Goal: Task Accomplishment & Management: Use online tool/utility

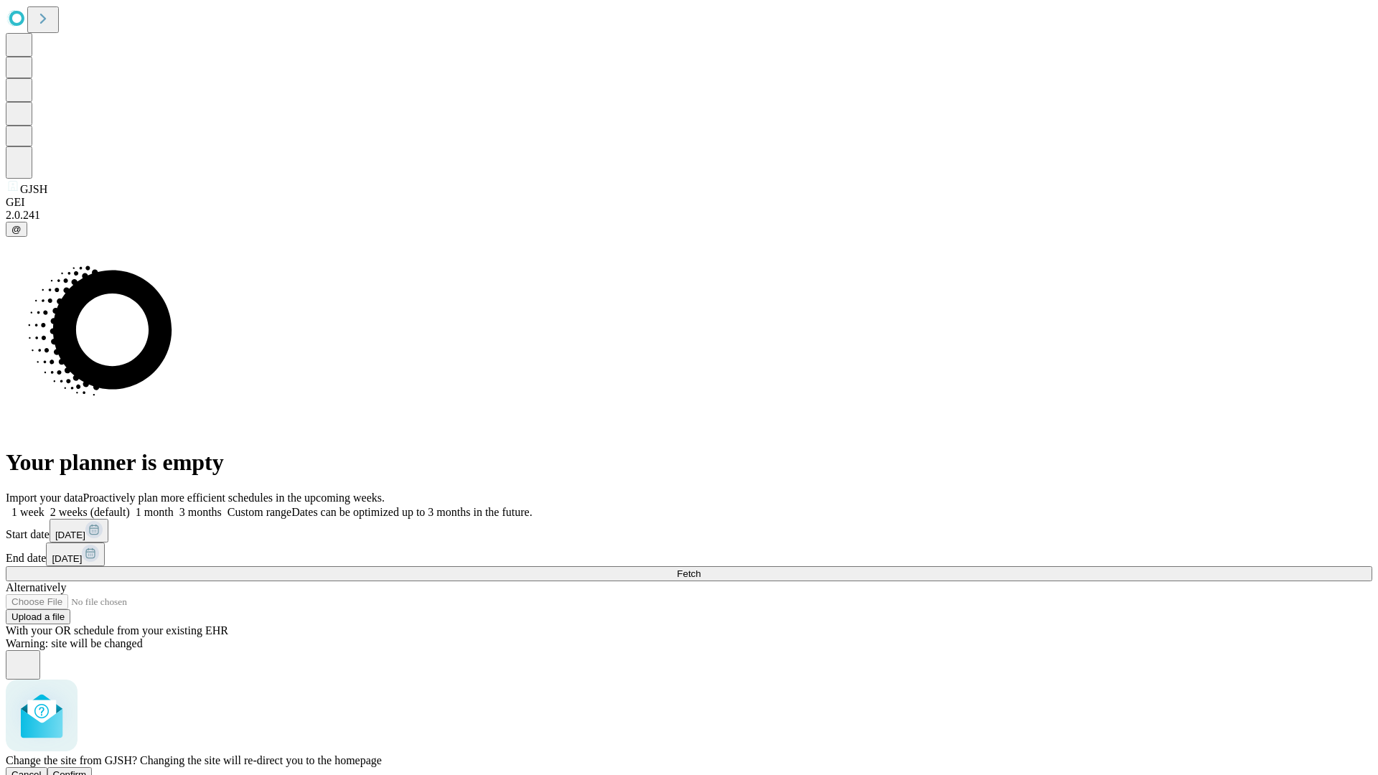
click at [87, 769] on span "Confirm" at bounding box center [70, 774] width 34 height 11
click at [45, 506] on label "1 week" at bounding box center [25, 512] width 39 height 12
click at [701, 568] on span "Fetch" at bounding box center [689, 573] width 24 height 11
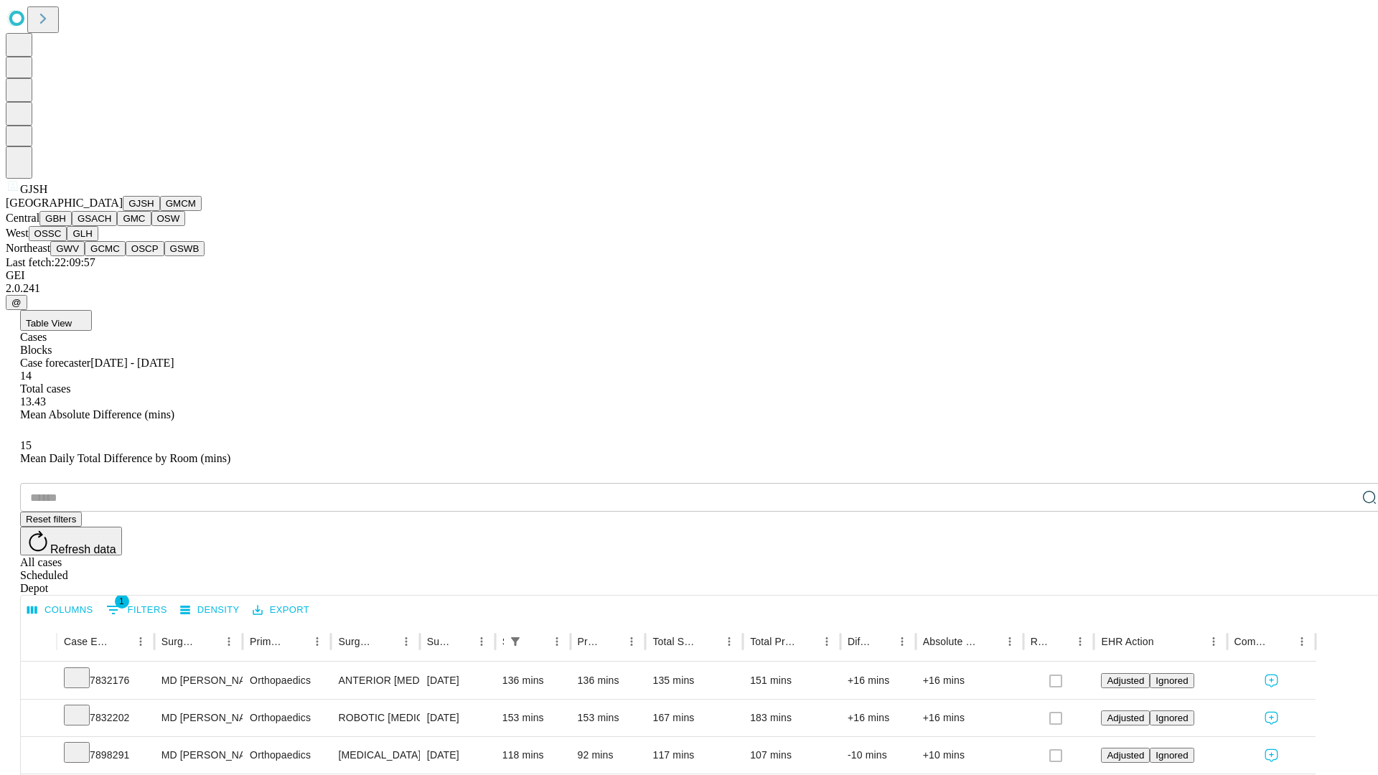
click at [160, 211] on button "GMCM" at bounding box center [181, 203] width 42 height 15
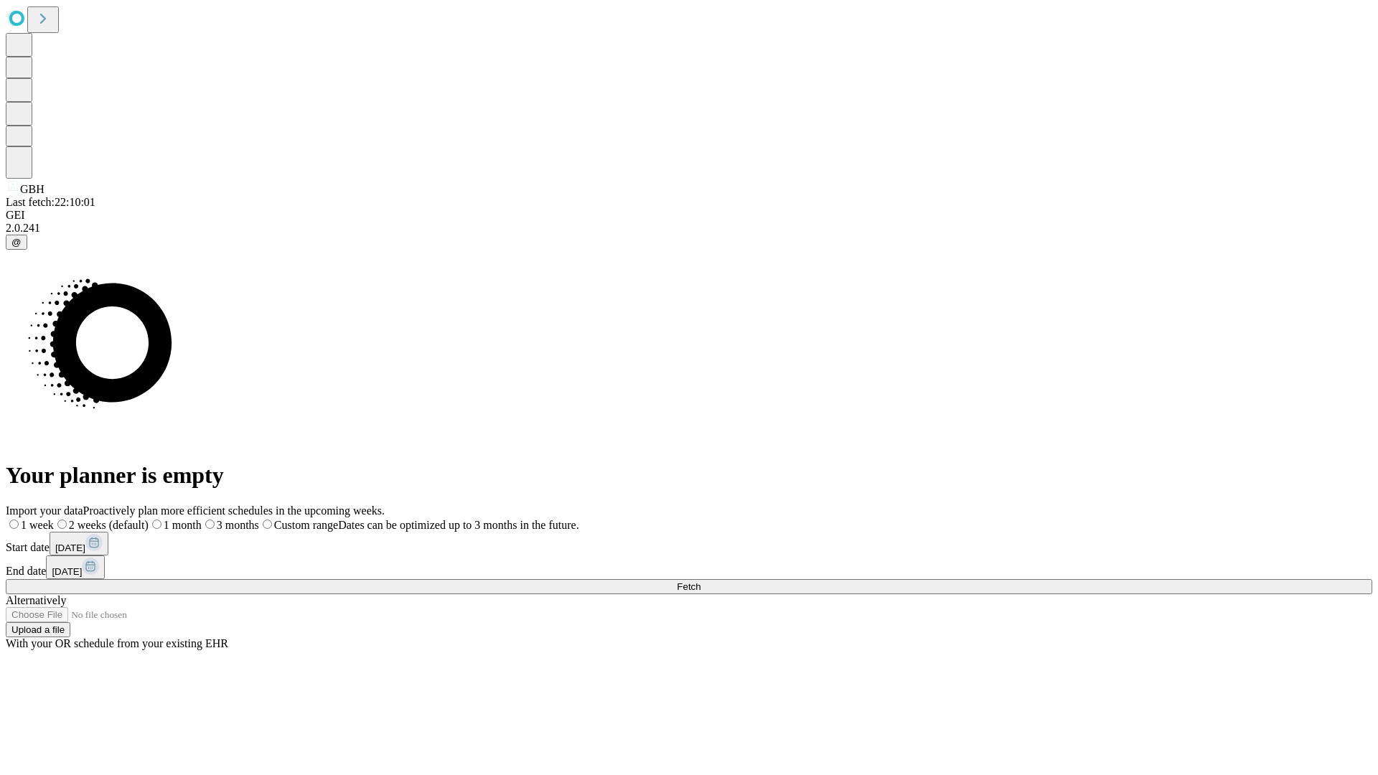
click at [54, 519] on label "1 week" at bounding box center [30, 525] width 48 height 12
click at [701, 581] on span "Fetch" at bounding box center [689, 586] width 24 height 11
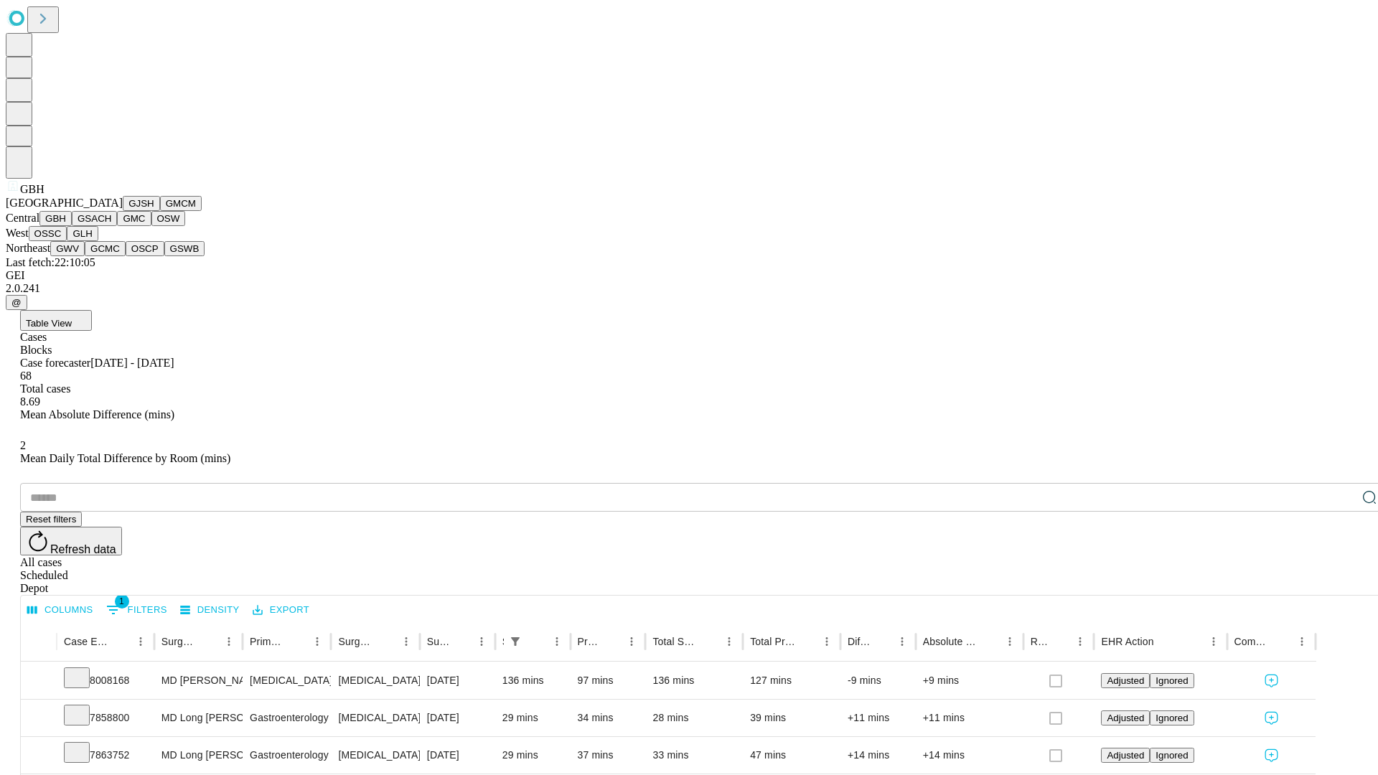
click at [111, 226] on button "GSACH" at bounding box center [94, 218] width 45 height 15
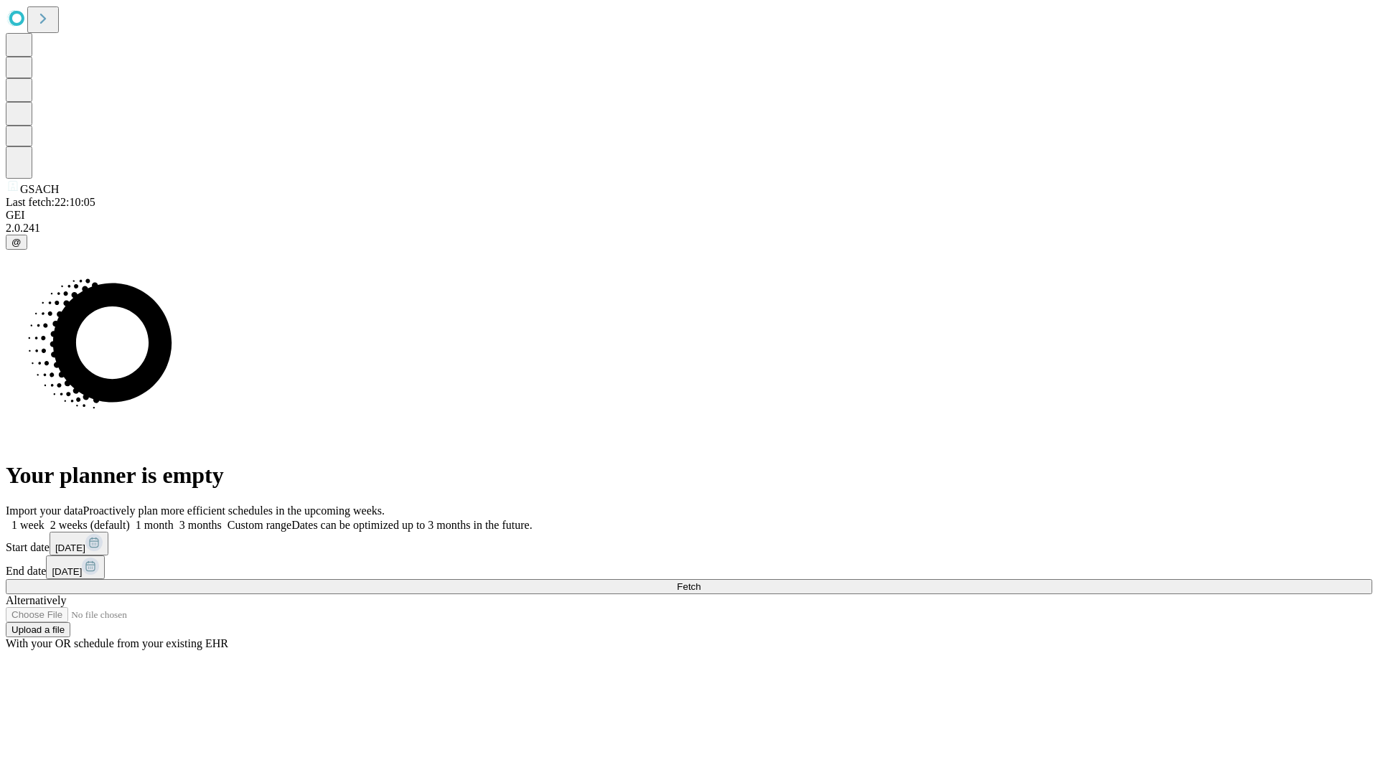
click at [701, 581] on span "Fetch" at bounding box center [689, 586] width 24 height 11
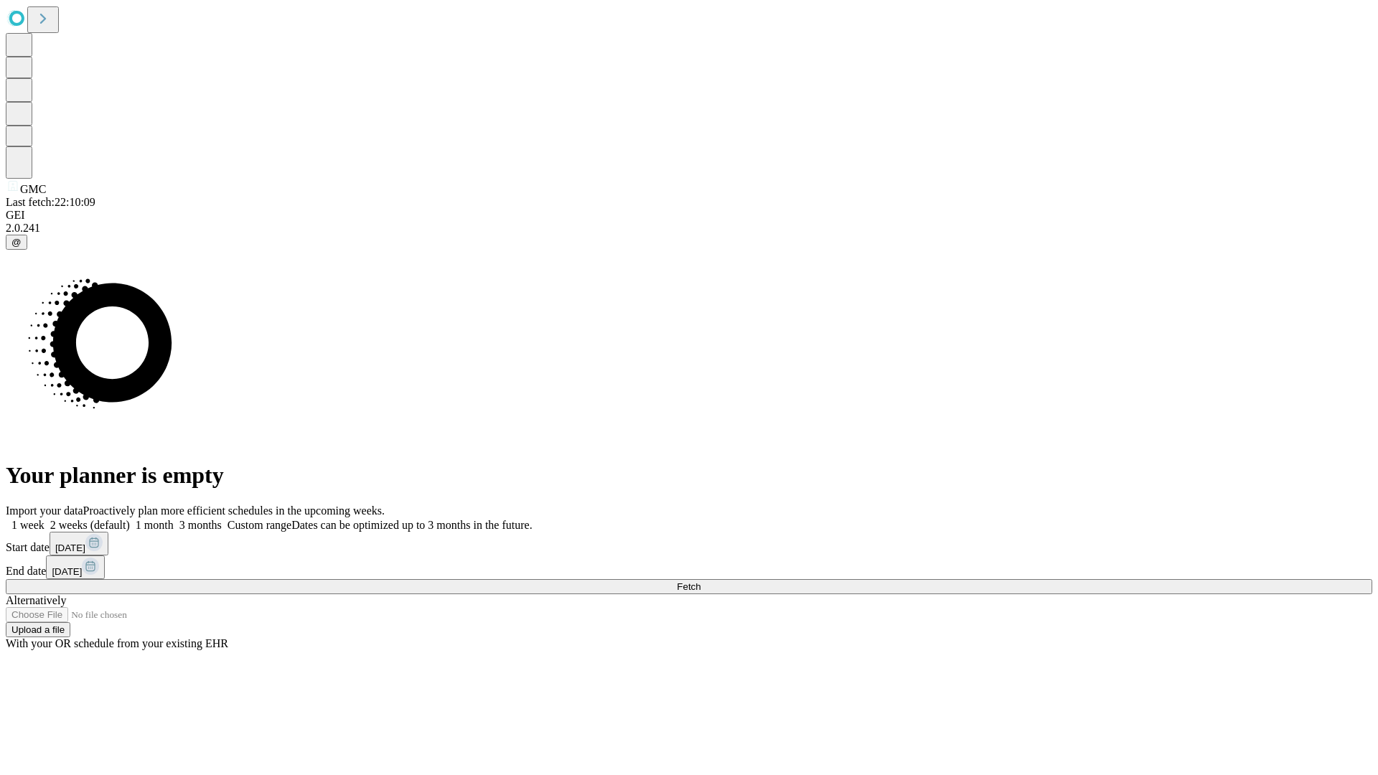
click at [45, 519] on label "1 week" at bounding box center [25, 525] width 39 height 12
click at [701, 581] on span "Fetch" at bounding box center [689, 586] width 24 height 11
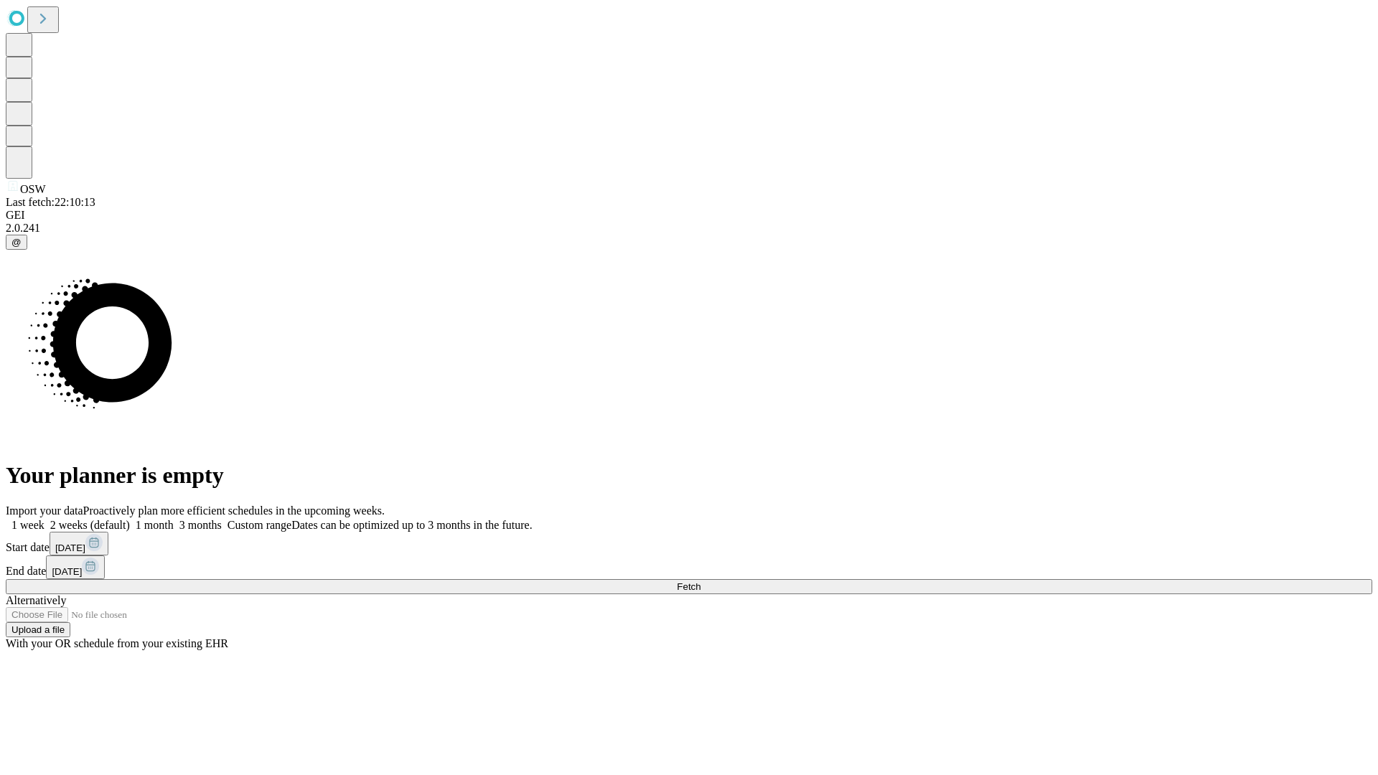
click at [45, 519] on label "1 week" at bounding box center [25, 525] width 39 height 12
click at [701, 581] on span "Fetch" at bounding box center [689, 586] width 24 height 11
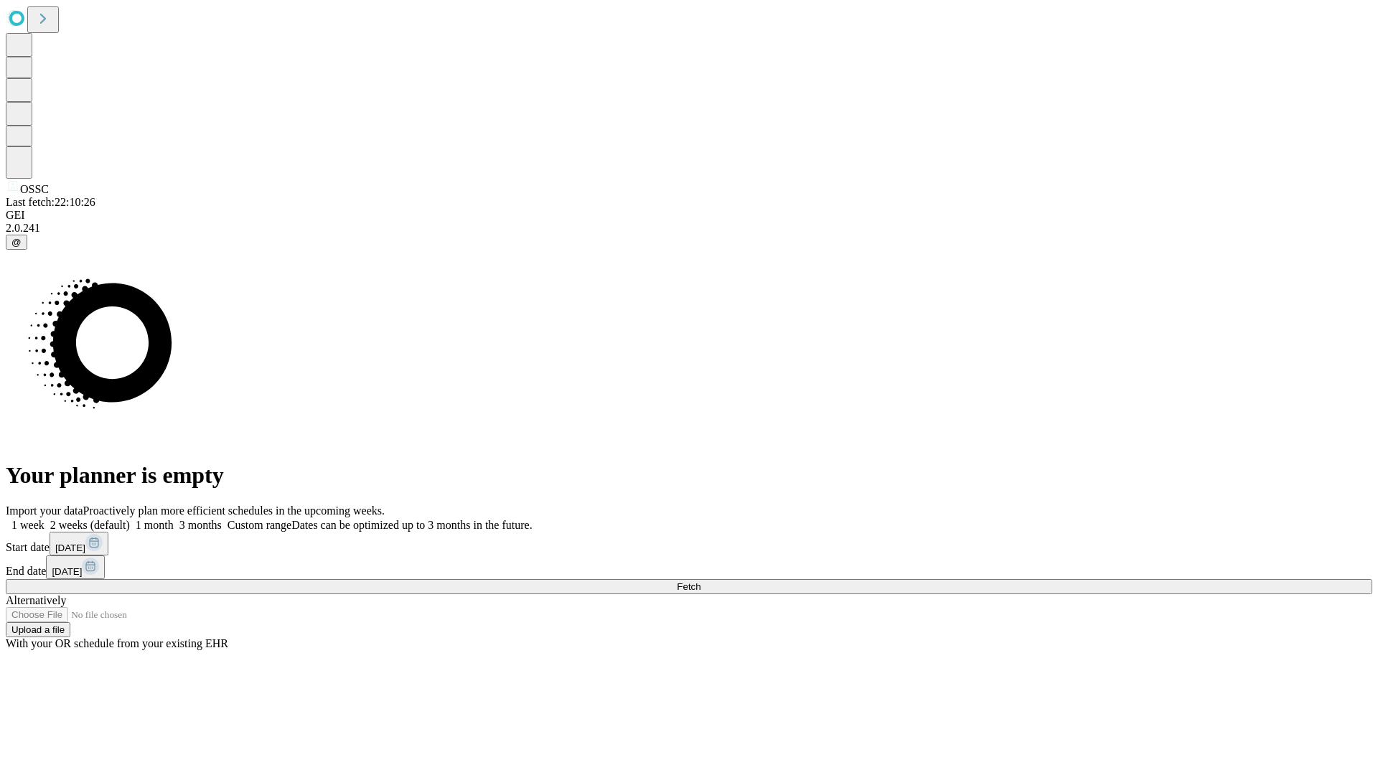
click at [45, 519] on label "1 week" at bounding box center [25, 525] width 39 height 12
click at [701, 581] on span "Fetch" at bounding box center [689, 586] width 24 height 11
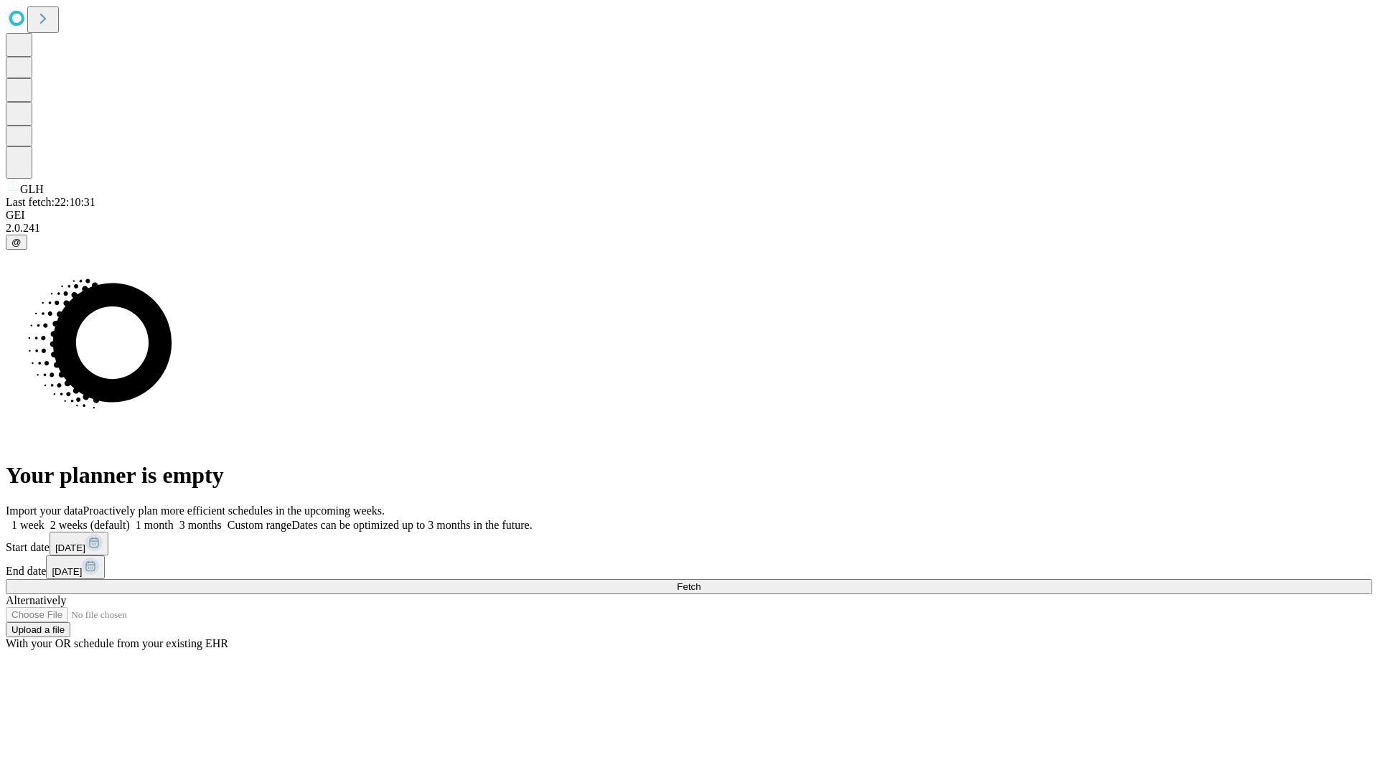
click at [45, 519] on label "1 week" at bounding box center [25, 525] width 39 height 12
click at [701, 581] on span "Fetch" at bounding box center [689, 586] width 24 height 11
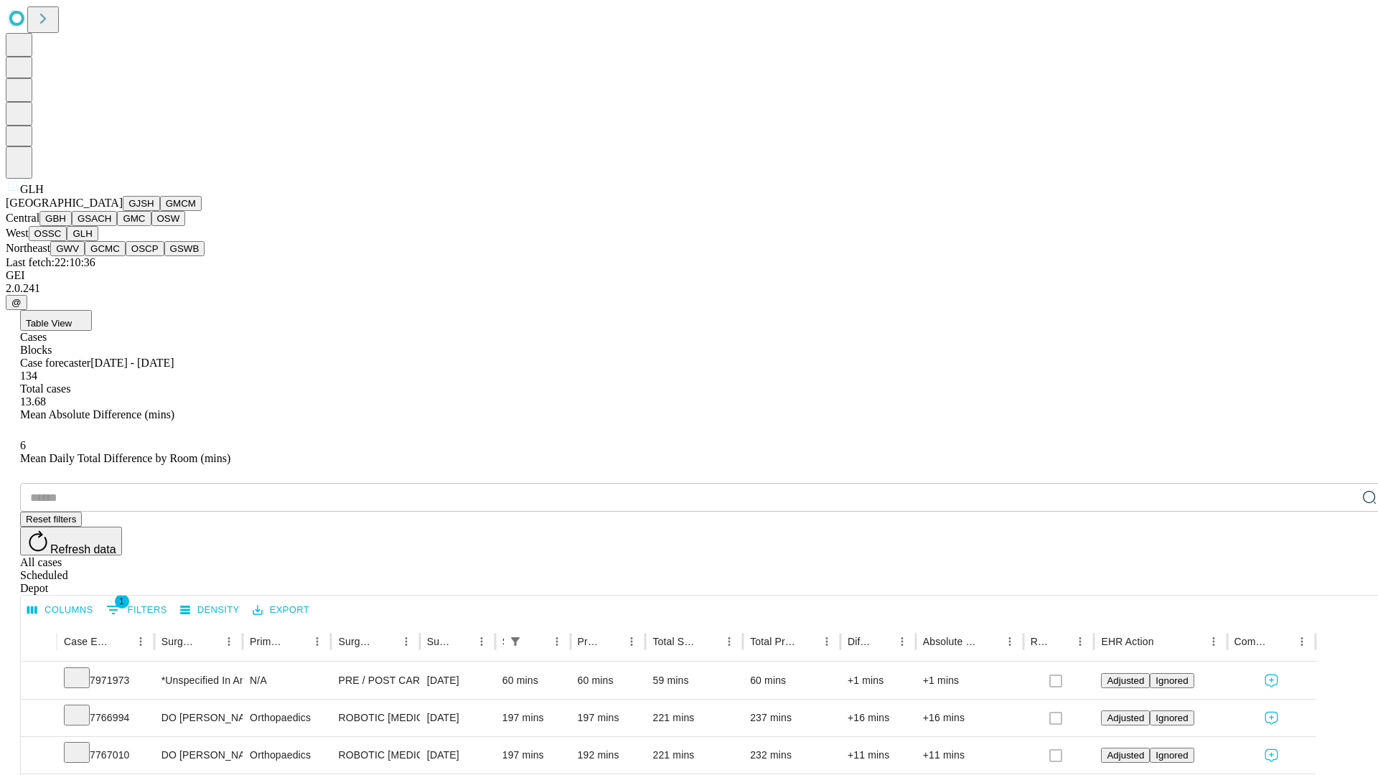
click at [85, 256] on button "GWV" at bounding box center [67, 248] width 34 height 15
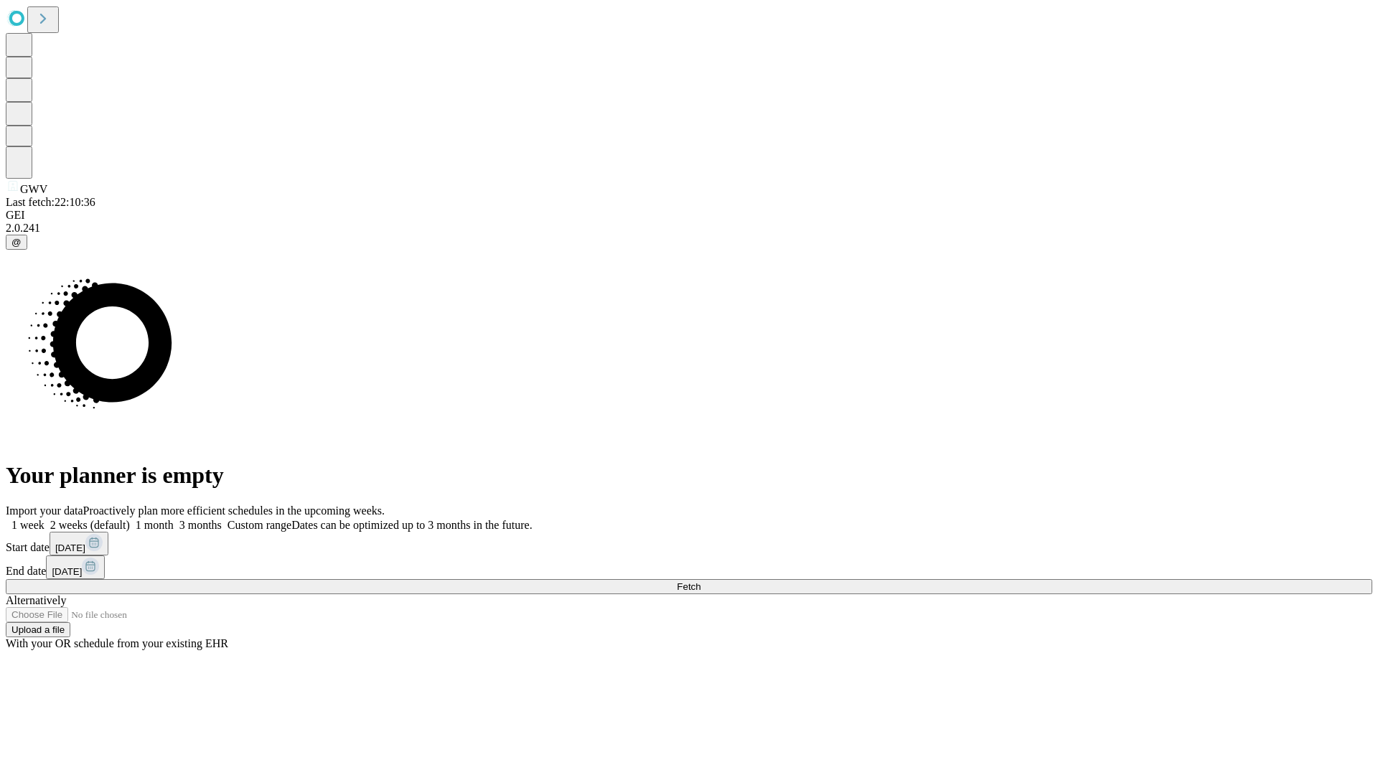
click at [45, 519] on label "1 week" at bounding box center [25, 525] width 39 height 12
click at [701, 581] on span "Fetch" at bounding box center [689, 586] width 24 height 11
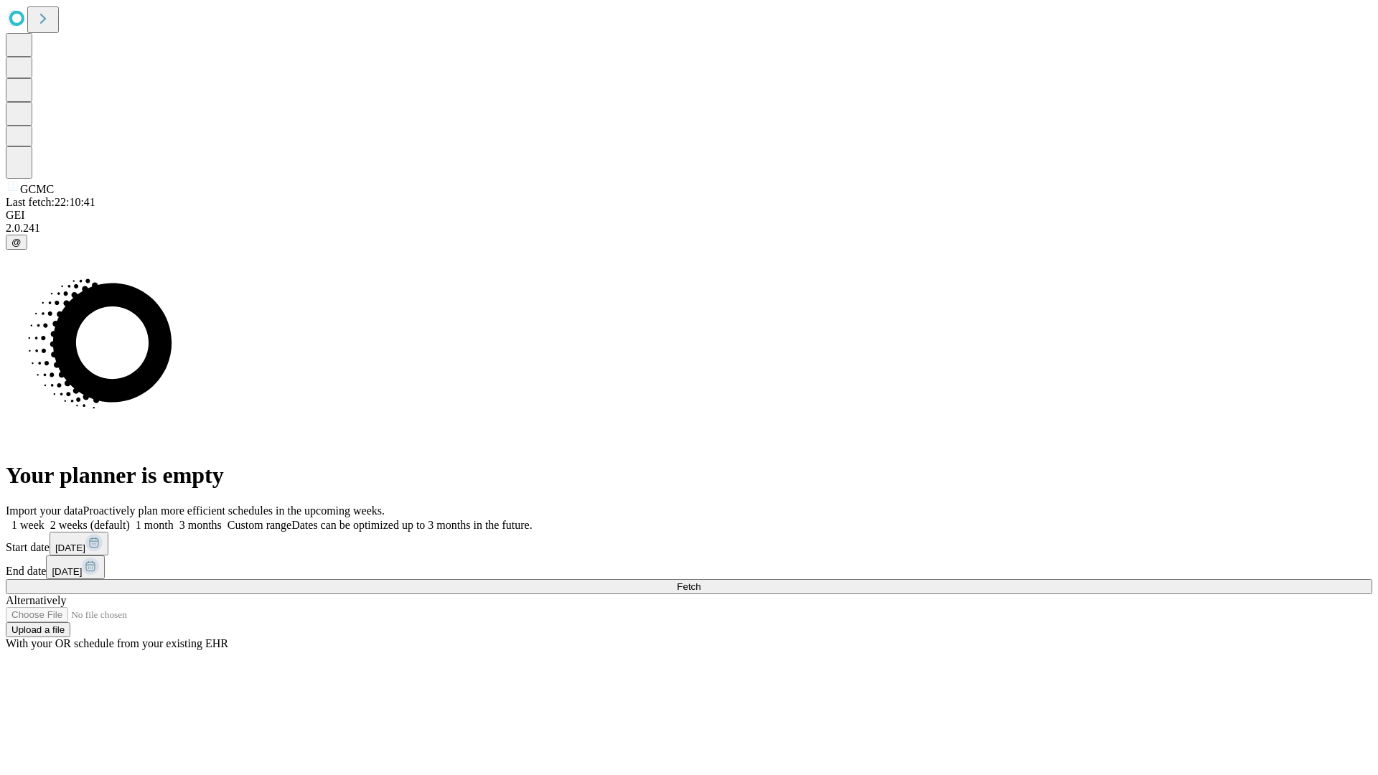
click at [45, 519] on label "1 week" at bounding box center [25, 525] width 39 height 12
click at [701, 581] on span "Fetch" at bounding box center [689, 586] width 24 height 11
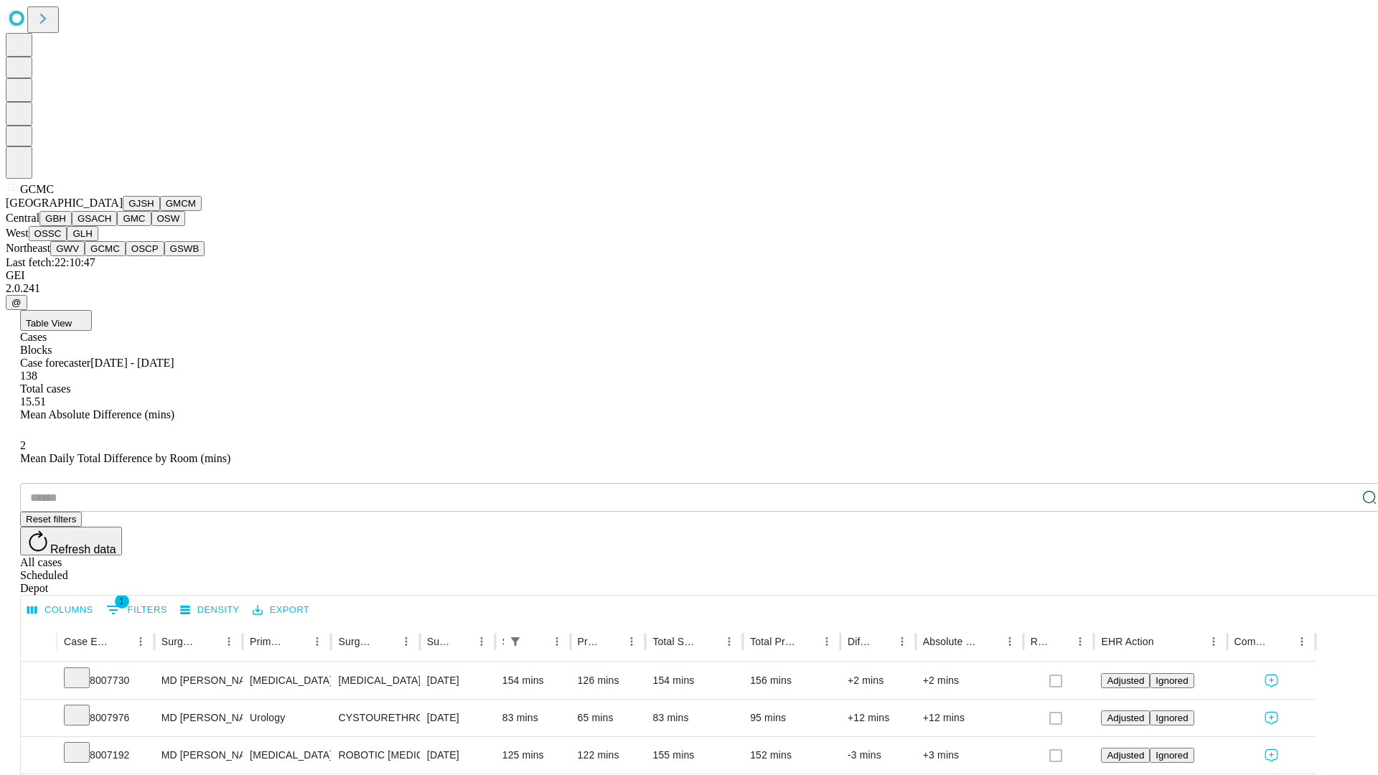
click at [126, 256] on button "OSCP" at bounding box center [145, 248] width 39 height 15
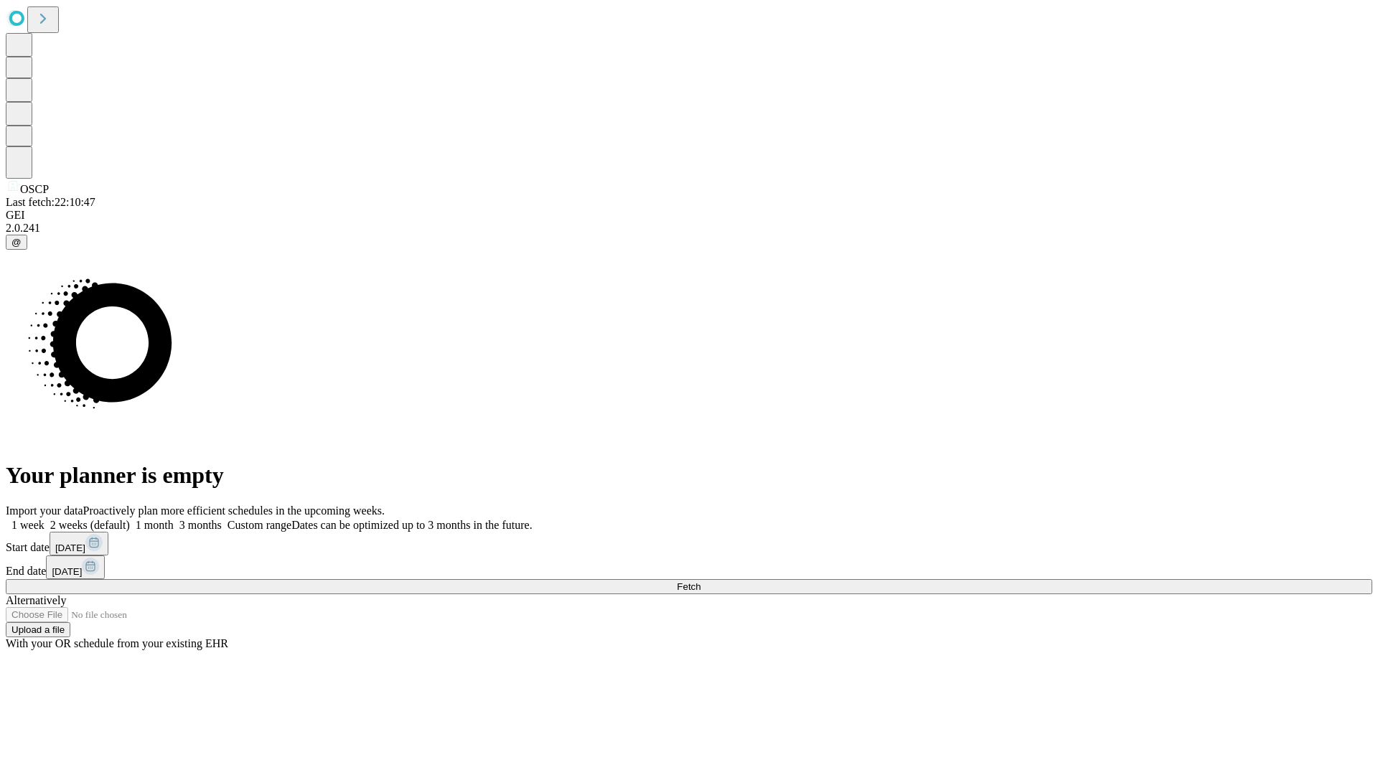
click at [701, 581] on span "Fetch" at bounding box center [689, 586] width 24 height 11
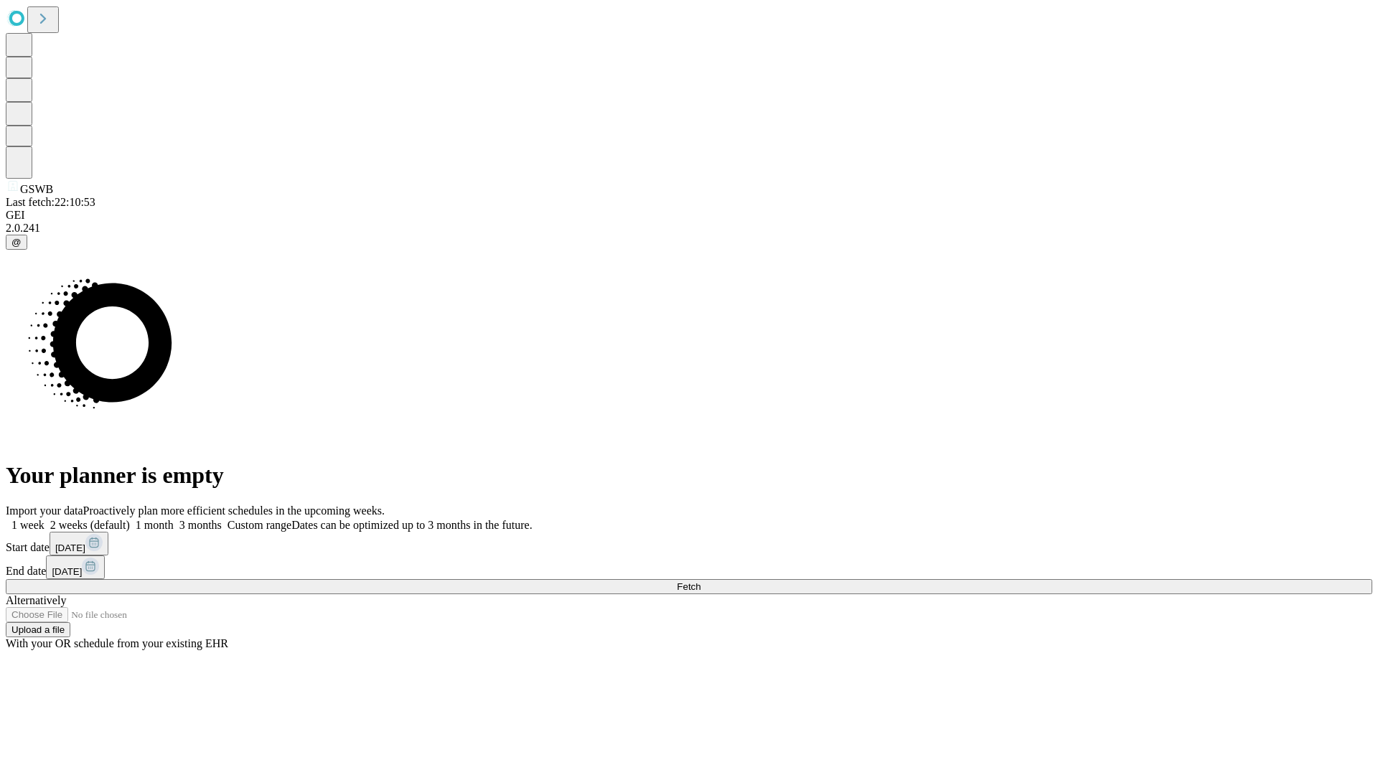
click at [45, 519] on label "1 week" at bounding box center [25, 525] width 39 height 12
click at [701, 581] on span "Fetch" at bounding box center [689, 586] width 24 height 11
